Goal: Information Seeking & Learning: Learn about a topic

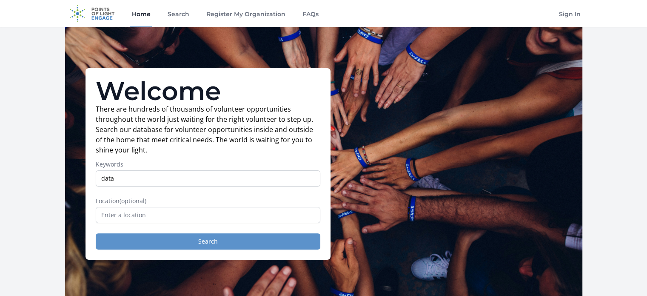
type input "data"
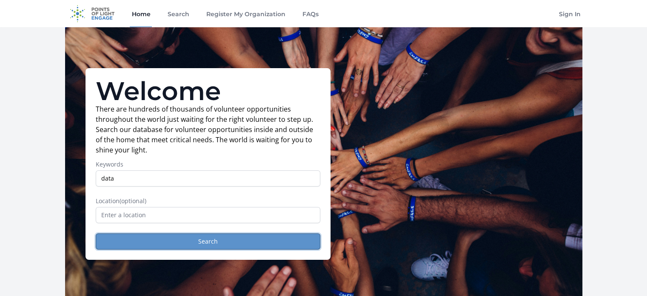
click at [169, 242] on button "Search" at bounding box center [208, 241] width 225 height 16
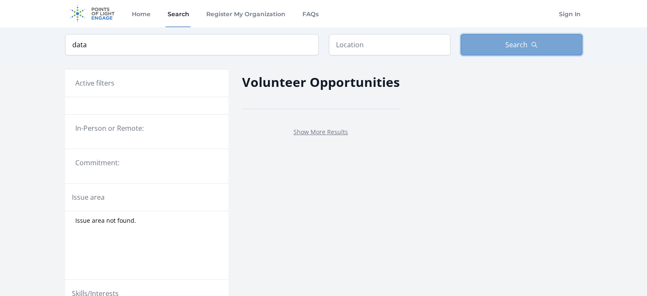
click at [491, 37] on button "Search" at bounding box center [522, 44] width 122 height 21
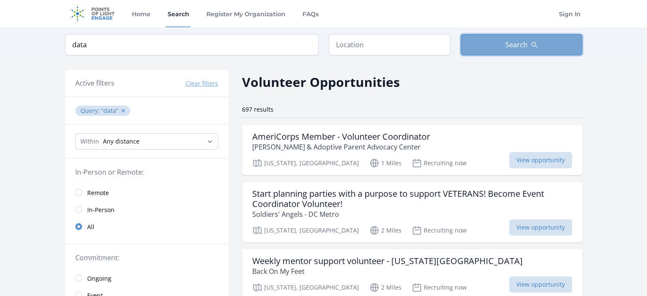
click at [491, 37] on button "Search" at bounding box center [522, 44] width 122 height 21
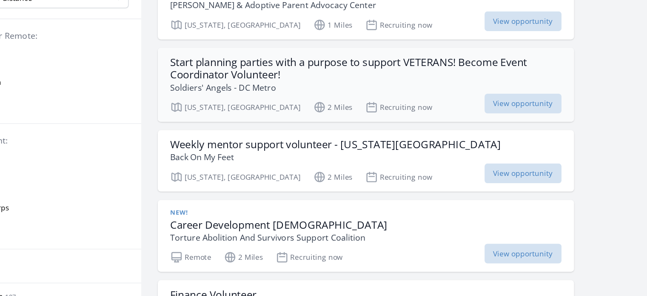
scroll to position [89, 0]
click at [202, 198] on link "Event" at bounding box center [146, 205] width 163 height 17
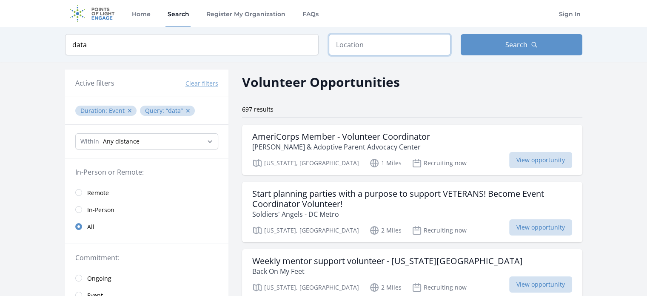
click at [389, 46] on input "text" at bounding box center [390, 44] width 122 height 21
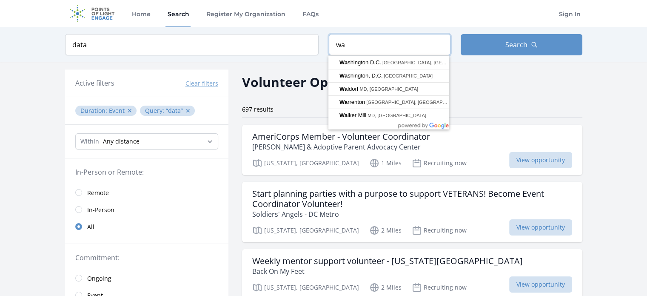
type input "w"
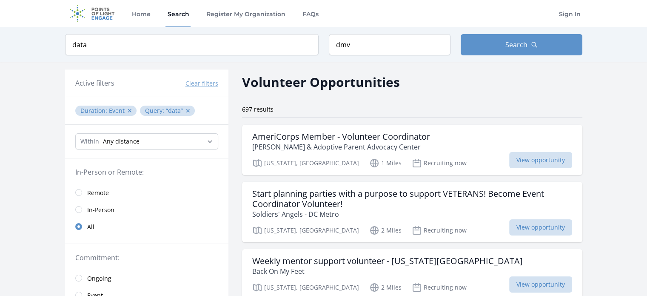
click at [371, 45] on input "dmv" at bounding box center [390, 44] width 122 height 21
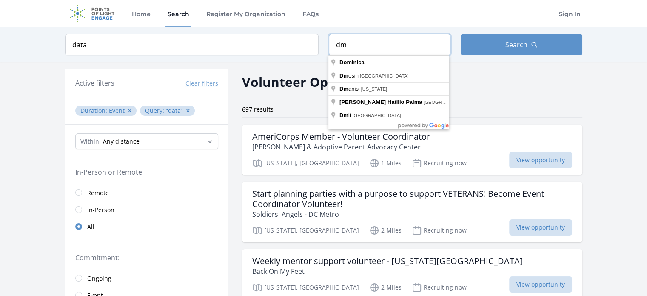
type input "d"
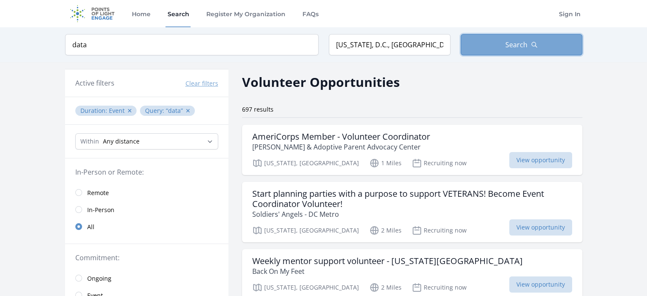
click at [504, 51] on button "Search" at bounding box center [522, 44] width 122 height 21
click at [524, 45] on span "Search" at bounding box center [516, 45] width 22 height 10
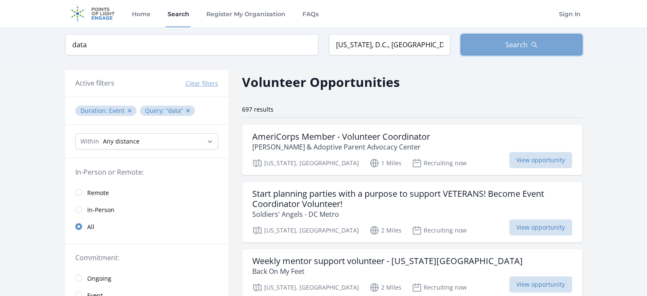
click at [524, 45] on span "Search" at bounding box center [516, 45] width 22 height 10
click at [416, 50] on input "[US_STATE], D.C., [GEOGRAPHIC_DATA]" at bounding box center [390, 44] width 122 height 21
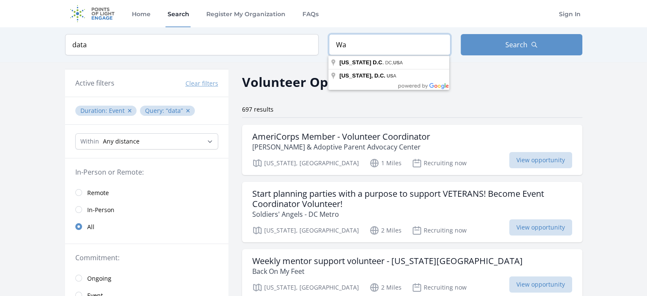
type input "W"
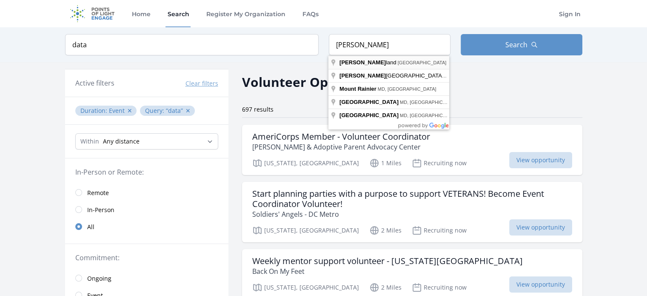
type input "[US_STATE], [GEOGRAPHIC_DATA]"
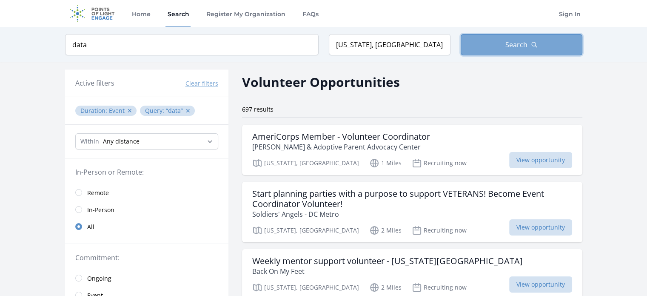
click at [505, 39] on button "Search" at bounding box center [522, 44] width 122 height 21
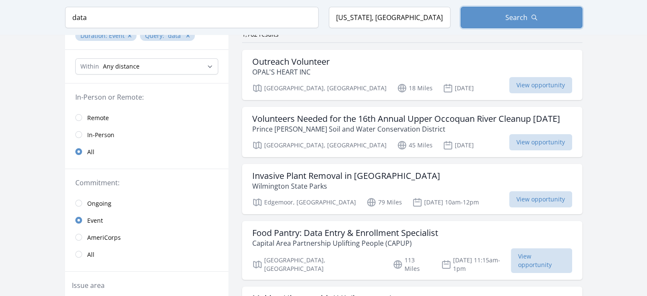
scroll to position [76, 0]
click at [427, 237] on h3 "Food Pantry: Data Entry & Enrollment Specialist" at bounding box center [345, 232] width 186 height 10
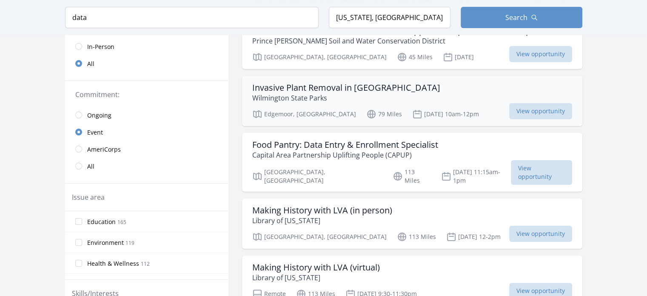
scroll to position [163, 0]
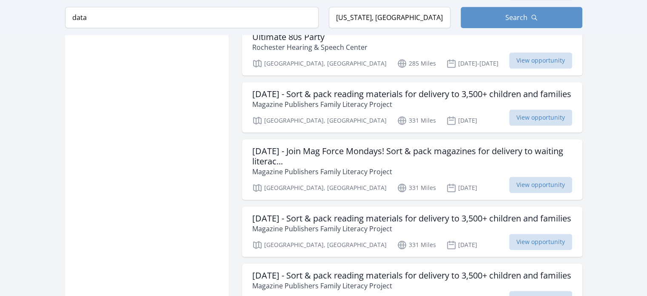
scroll to position [857, 0]
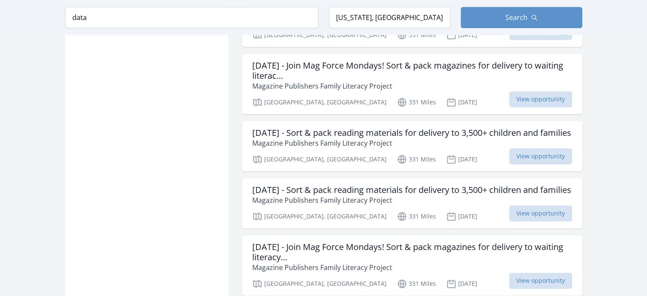
scroll to position [941, 0]
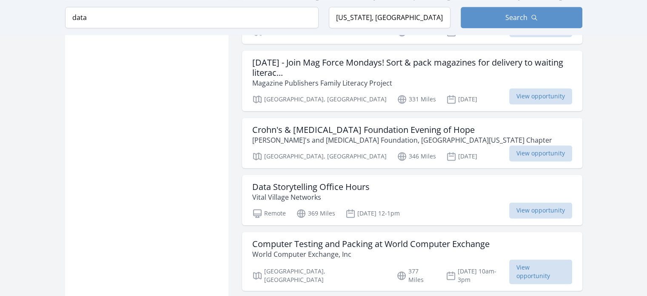
scroll to position [1198, 0]
